Goal: Book appointment/travel/reservation

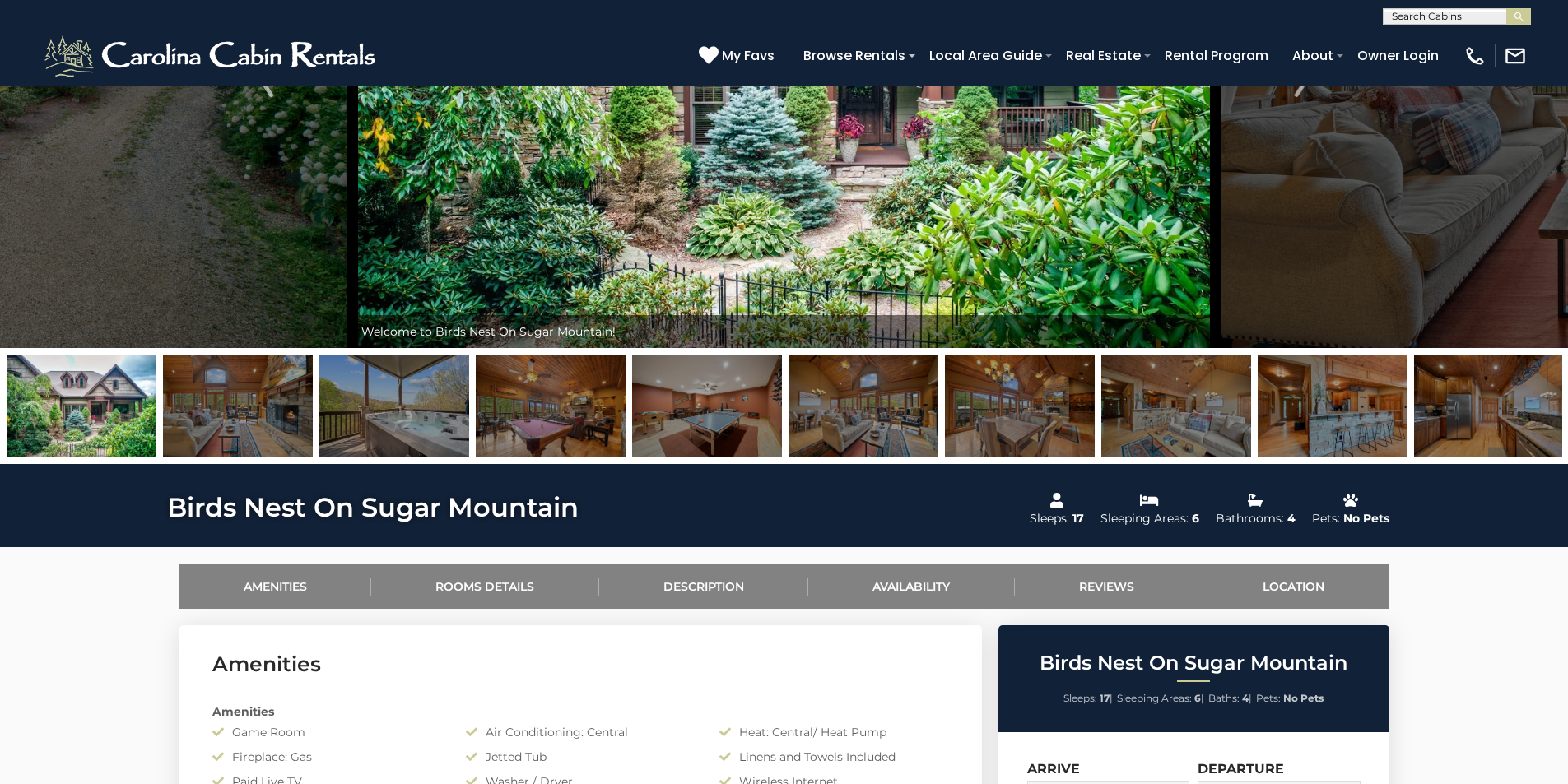
scroll to position [308, 0]
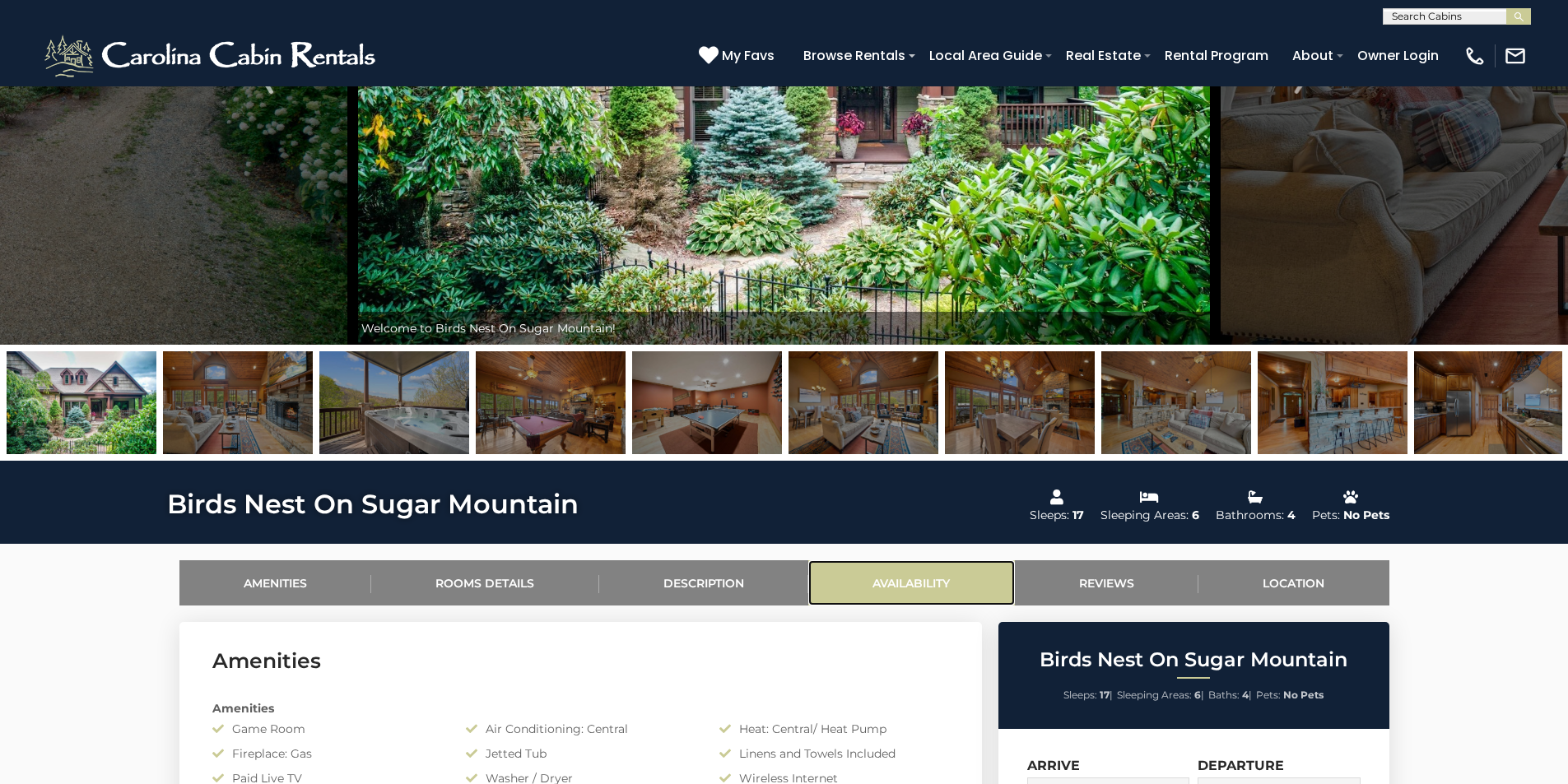
click at [827, 565] on link "Availability" at bounding box center [911, 583] width 206 height 46
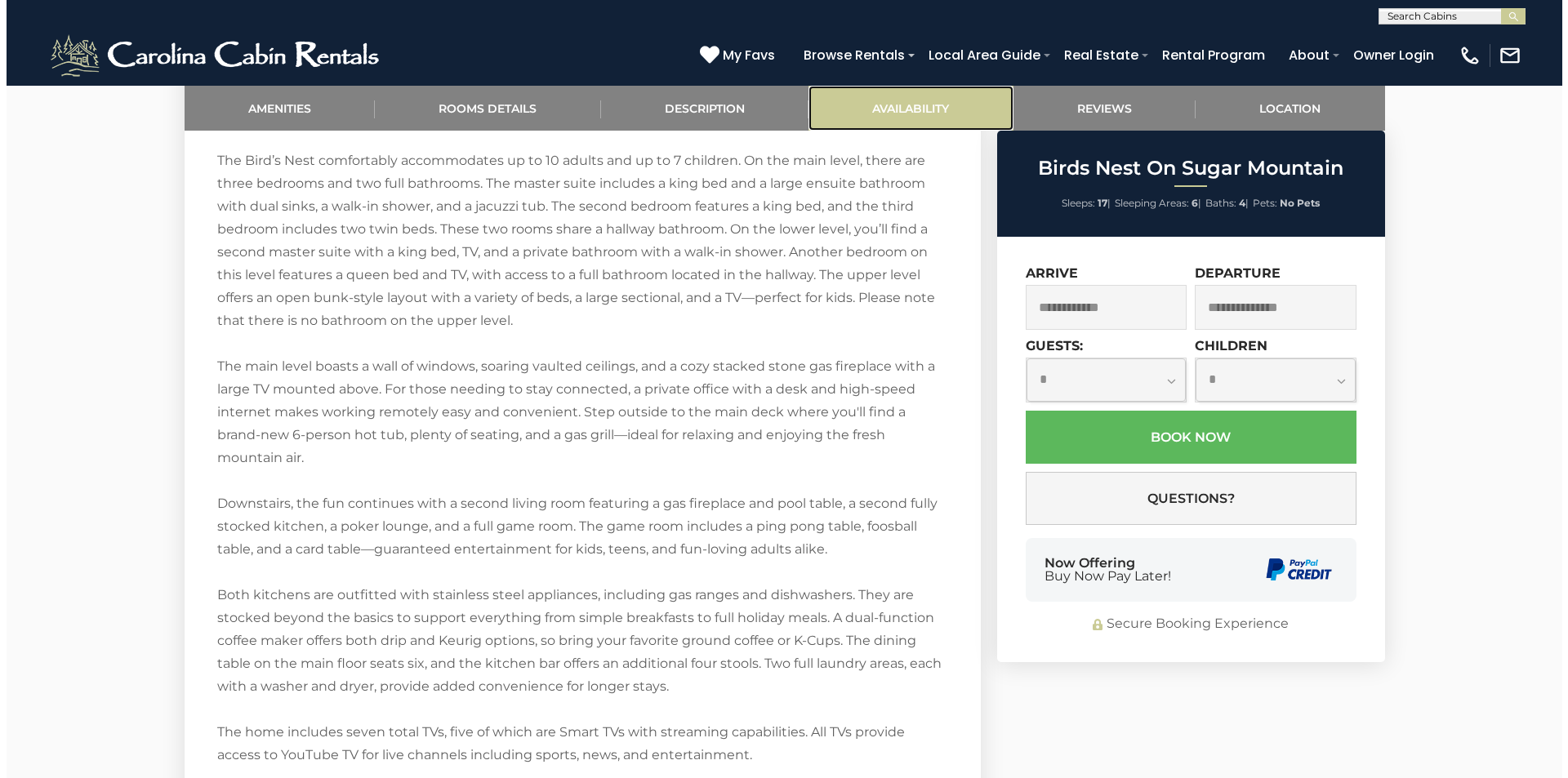
scroll to position [3172, 0]
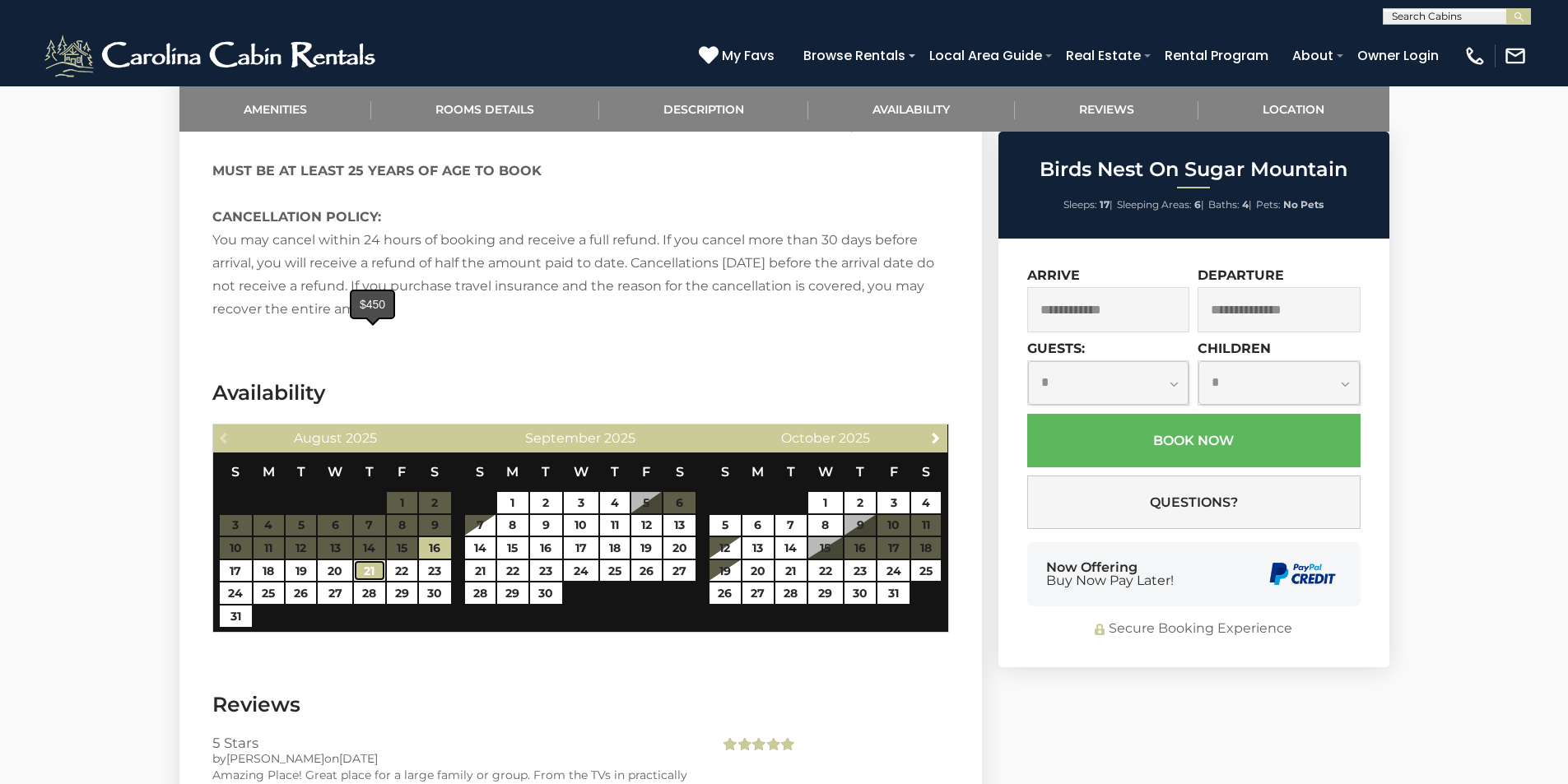
click at [362, 560] on link "21" at bounding box center [369, 571] width 31 height 21
type input "**********"
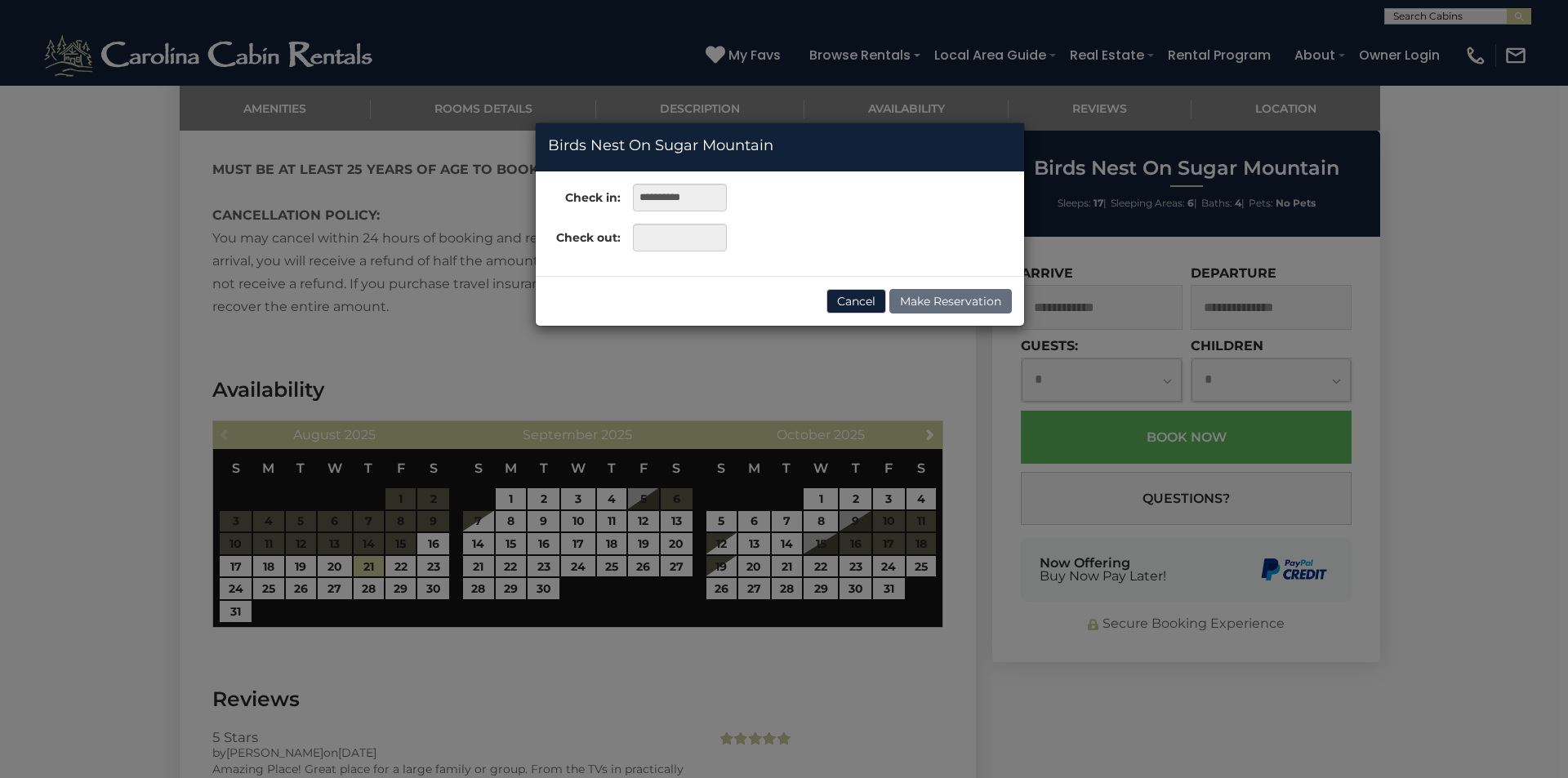
click at [636, 308] on div "Cancel Make Reservation" at bounding box center [780, 301] width 488 height 50
